Goal: Navigation & Orientation: Find specific page/section

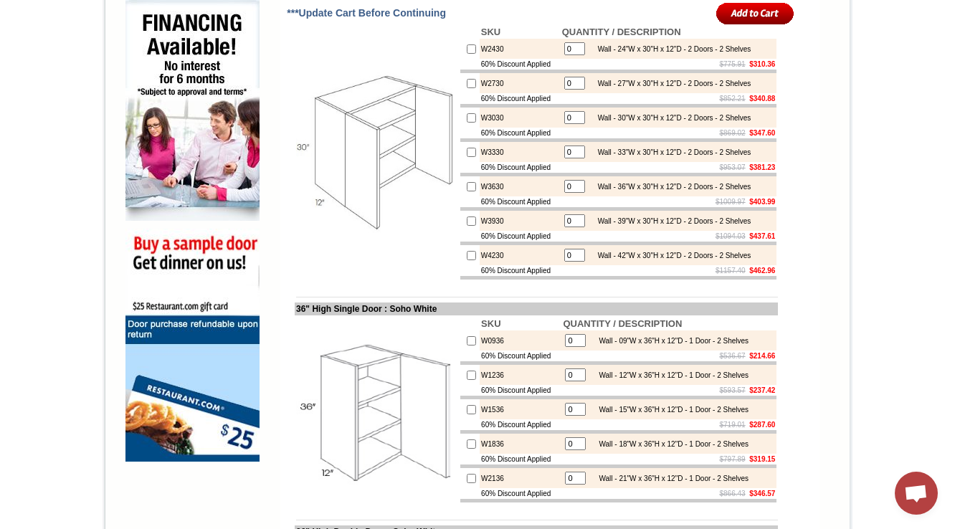
scroll to position [631, 0]
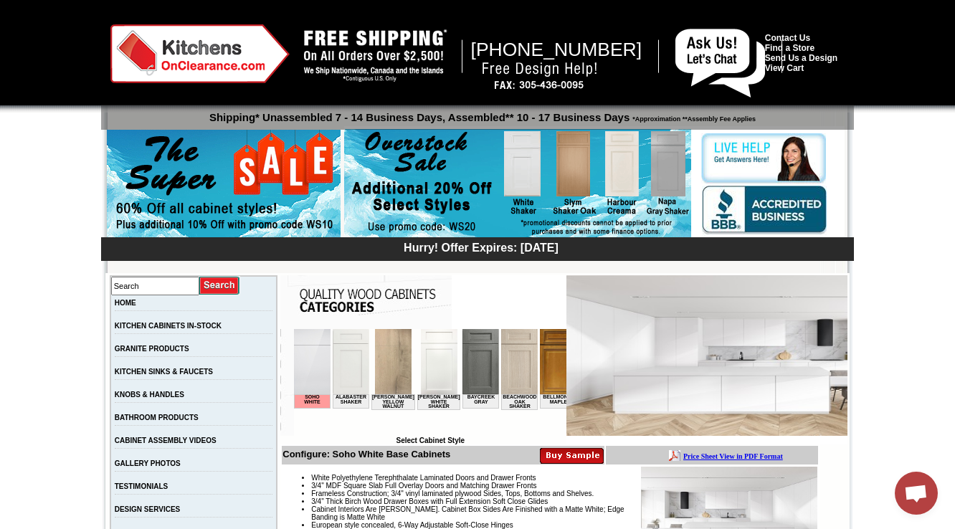
scroll to position [0, 1590]
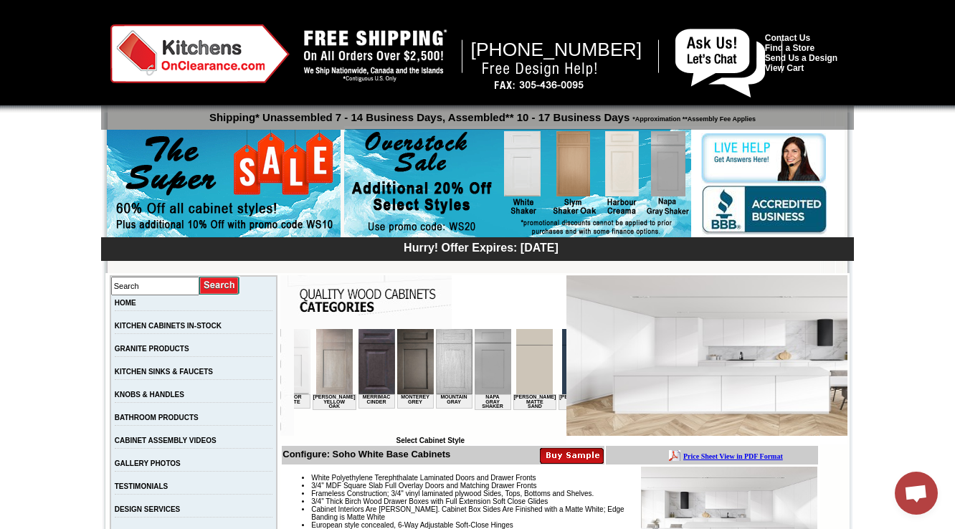
click at [516, 366] on img at bounding box center [534, 361] width 37 height 65
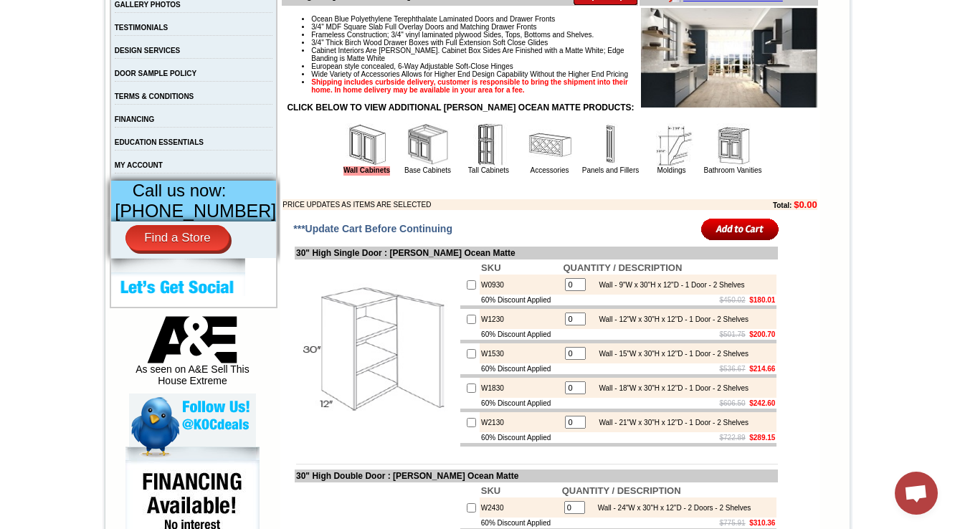
scroll to position [1033, 0]
